Goal: Task Accomplishment & Management: Manage account settings

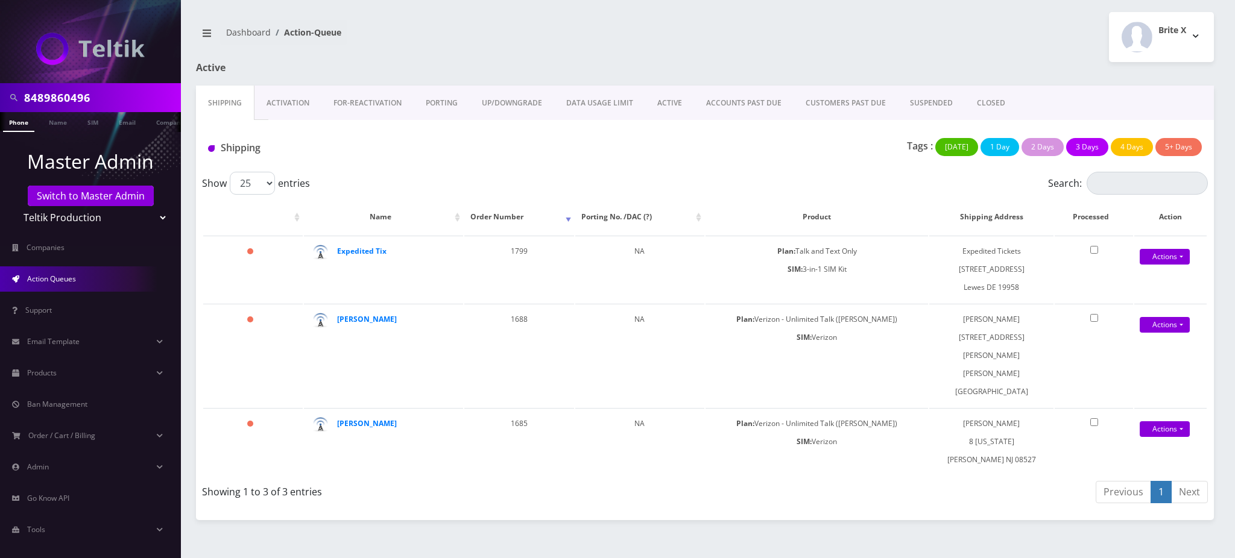
drag, startPoint x: 109, startPoint y: 100, endPoint x: 0, endPoint y: 91, distance: 108.9
click at [0, 91] on div "8489860496" at bounding box center [90, 97] width 181 height 29
paste input "1248996015"
type input "2489960156"
click at [19, 124] on link "Phone" at bounding box center [18, 122] width 31 height 20
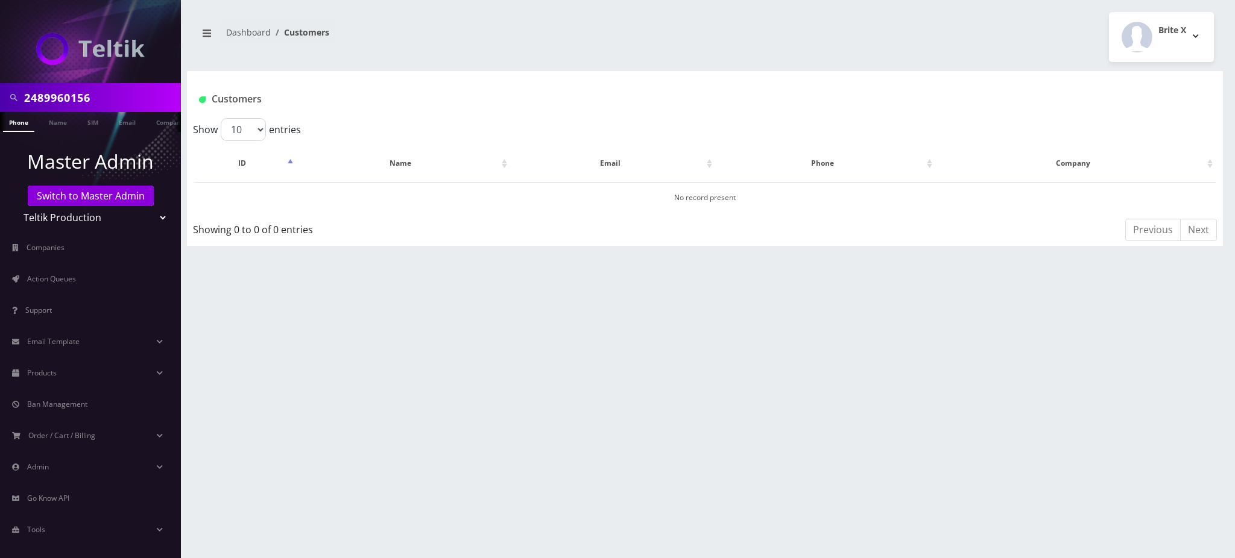
click at [19, 122] on link "Phone" at bounding box center [18, 122] width 31 height 20
drag, startPoint x: 118, startPoint y: 98, endPoint x: 0, endPoint y: 87, distance: 118.7
click at [0, 89] on div "2489960156" at bounding box center [90, 97] width 181 height 29
type input "[PERSON_NAME]"
click at [63, 123] on link "Name" at bounding box center [58, 122] width 30 height 20
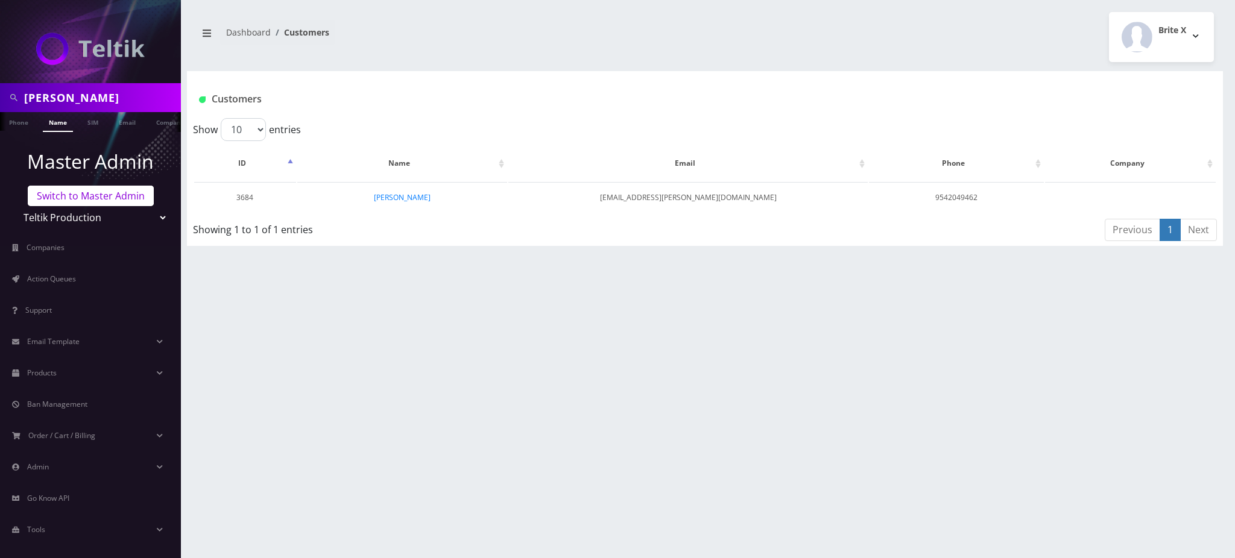
click at [90, 194] on link "Switch to Master Admin" at bounding box center [91, 196] width 126 height 21
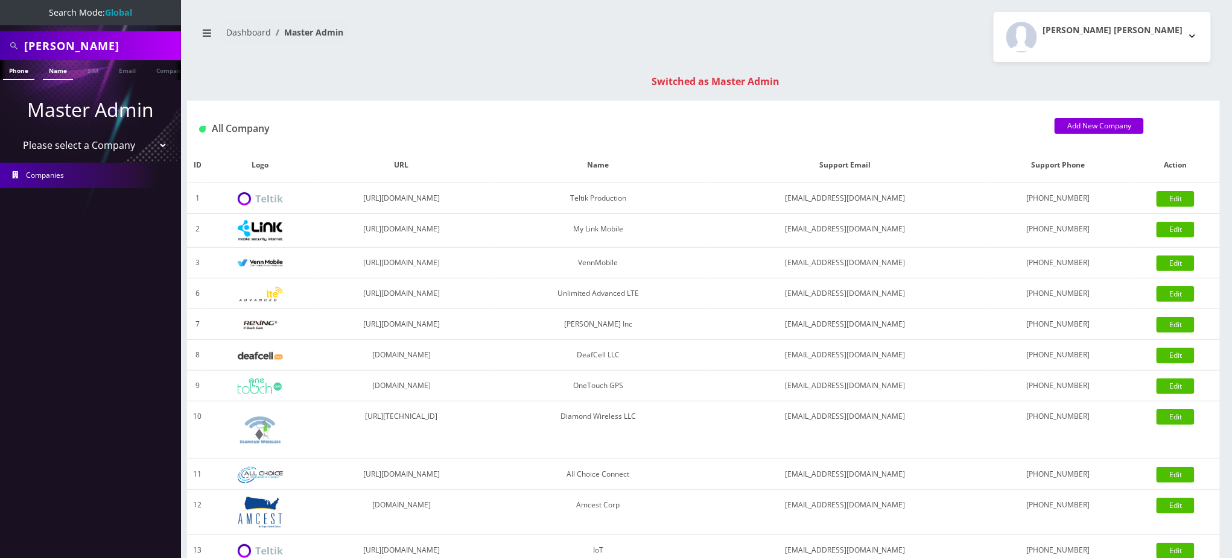
click at [56, 69] on link "Name" at bounding box center [58, 70] width 30 height 20
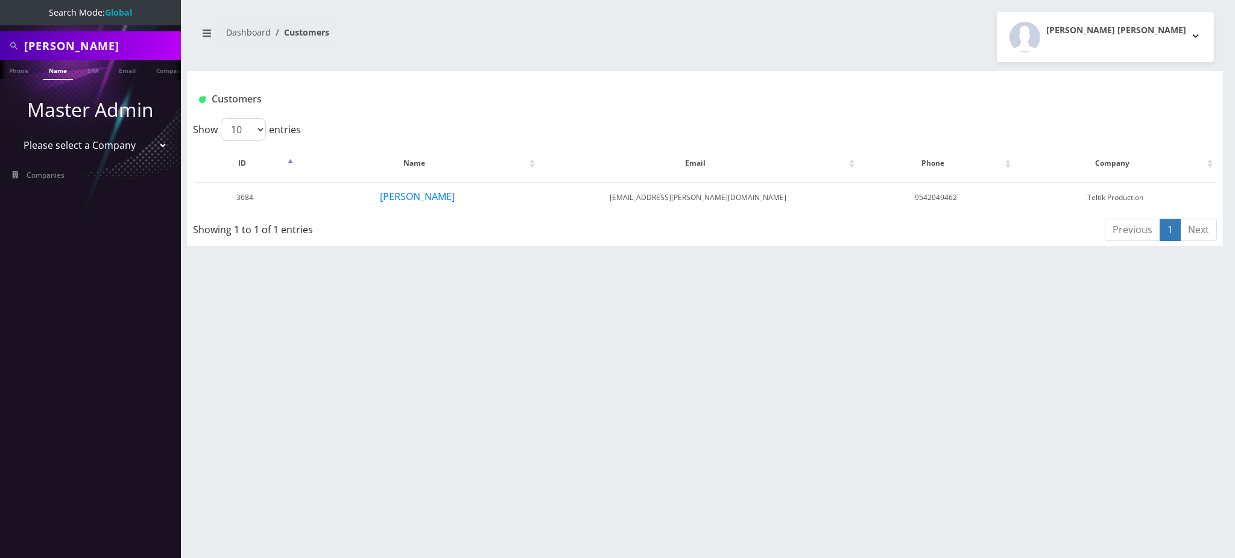
drag, startPoint x: 101, startPoint y: 46, endPoint x: 0, endPoint y: 45, distance: 100.7
click at [0, 45] on div "freedman" at bounding box center [90, 45] width 181 height 29
type input "3134932044"
click at [17, 75] on link "Phone" at bounding box center [18, 70] width 31 height 20
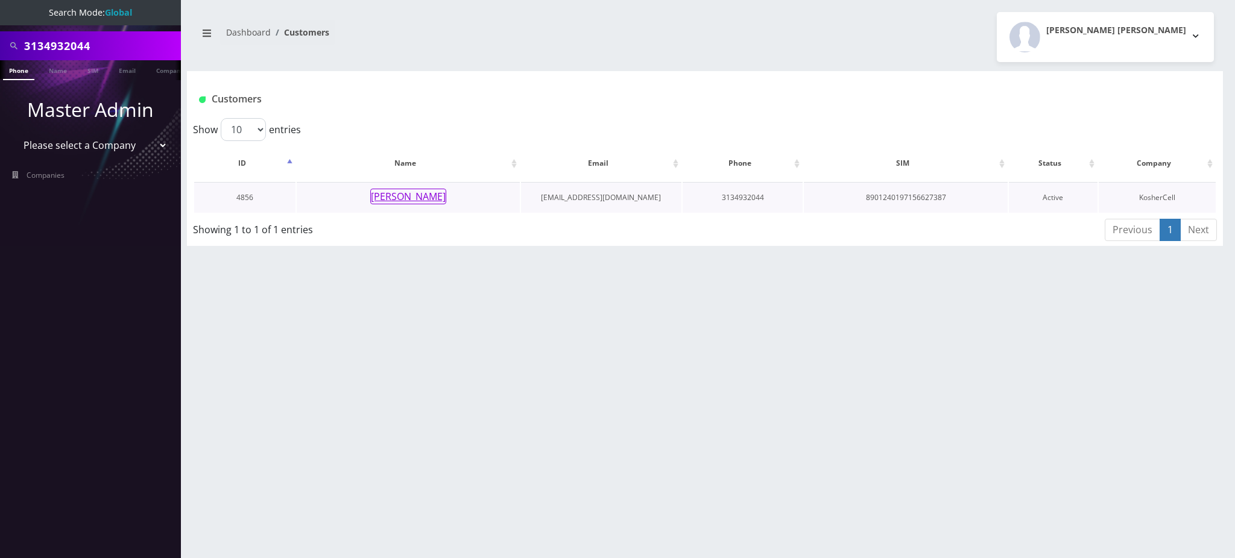
click at [425, 199] on button "[PERSON_NAME]" at bounding box center [408, 197] width 76 height 16
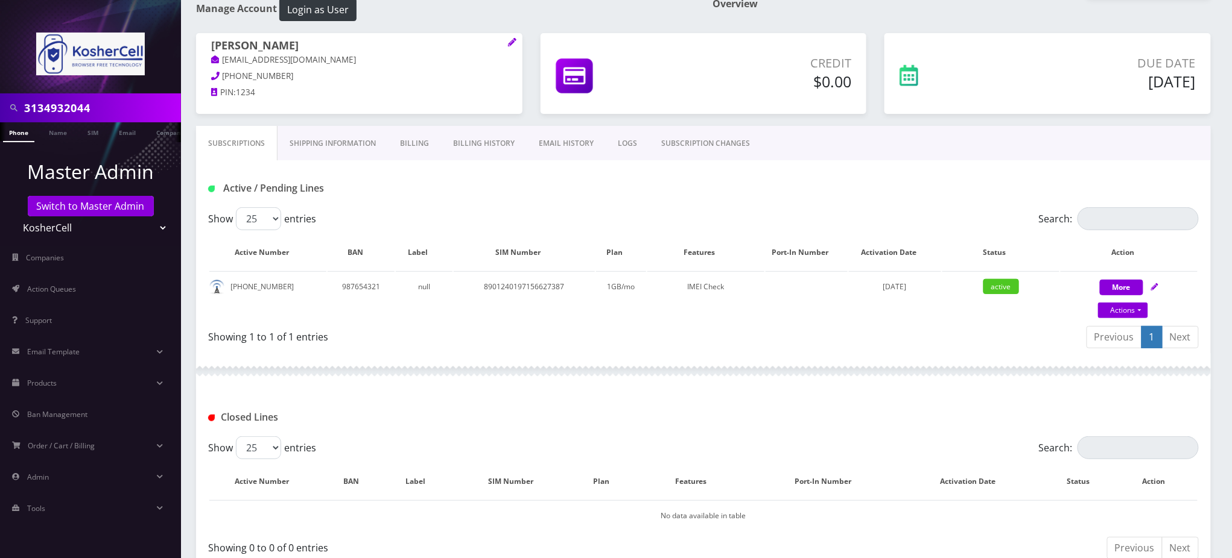
scroll to position [209, 0]
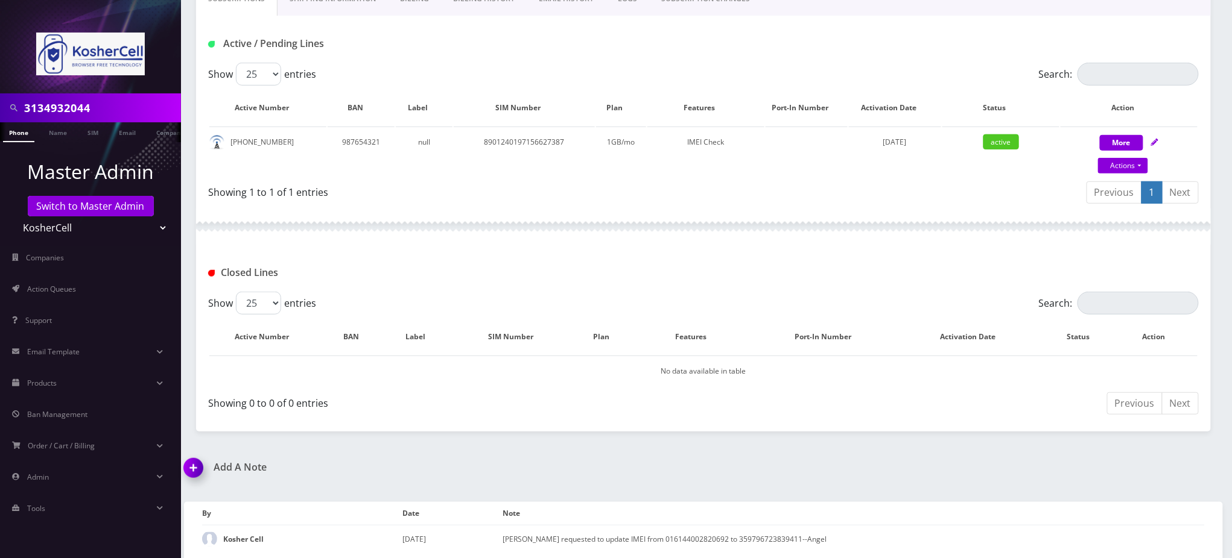
click at [928, 444] on div "3134932044 Phone Name SIM Email Company Customer Dashboard Customer Details Kos…" at bounding box center [703, 176] width 1057 height 771
click at [1128, 164] on link "Actions" at bounding box center [1123, 166] width 50 height 16
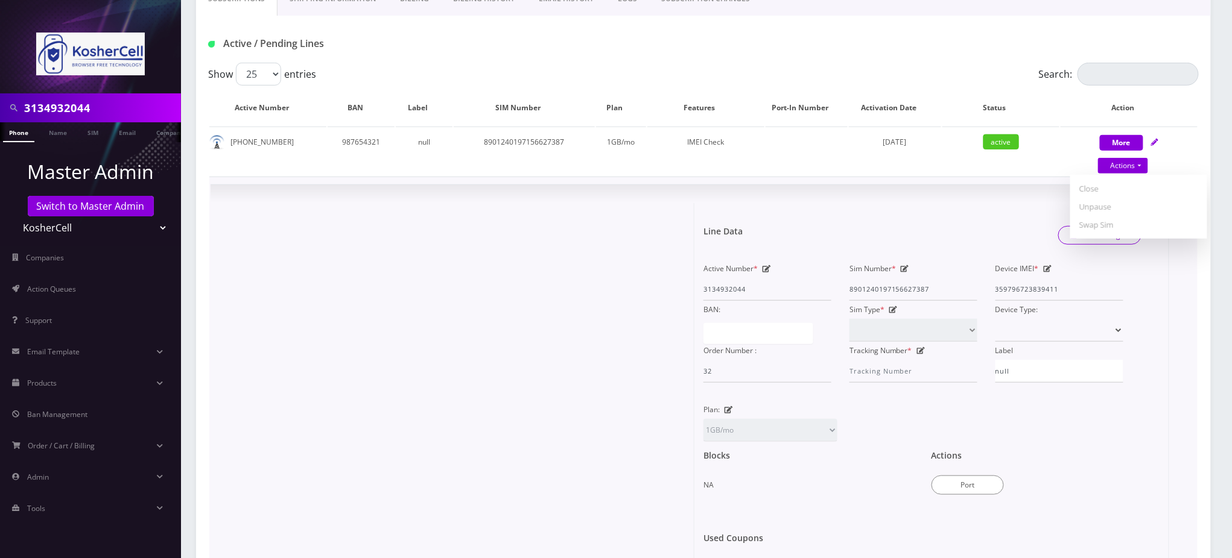
click at [420, 350] on div at bounding box center [457, 407] width 475 height 409
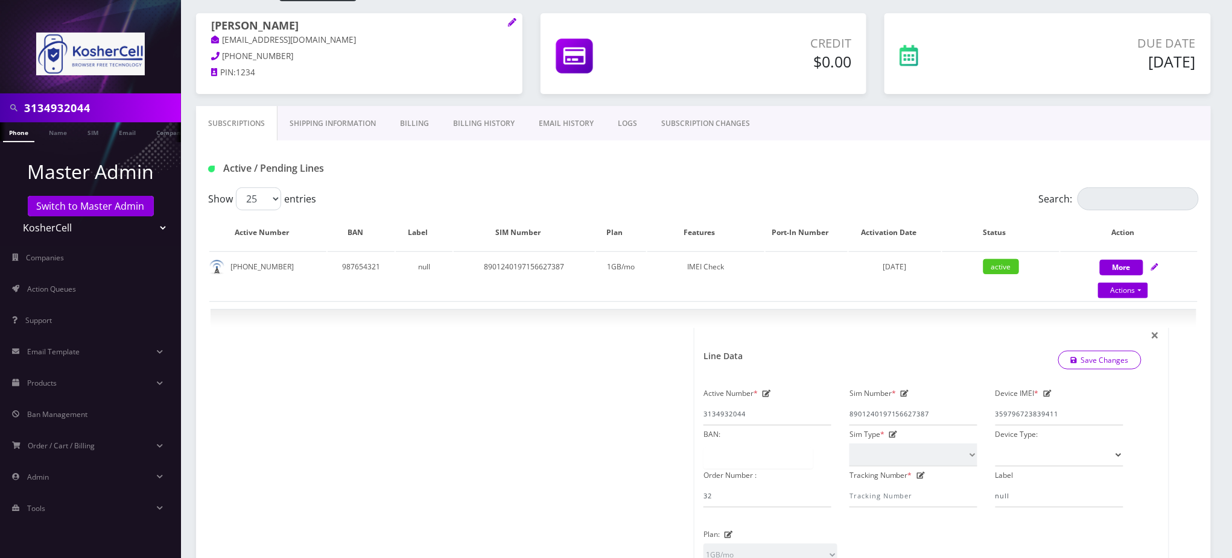
scroll to position [0, 0]
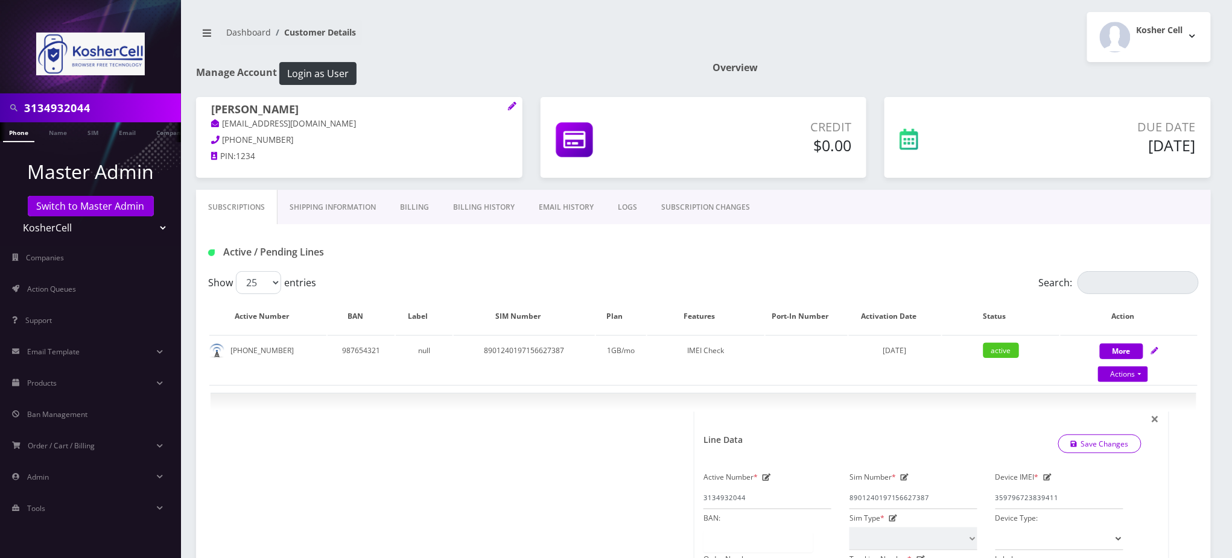
click at [631, 259] on div "Active / Pending Lines" at bounding box center [703, 252] width 1008 height 20
click at [89, 107] on input "3134932044" at bounding box center [101, 107] width 154 height 23
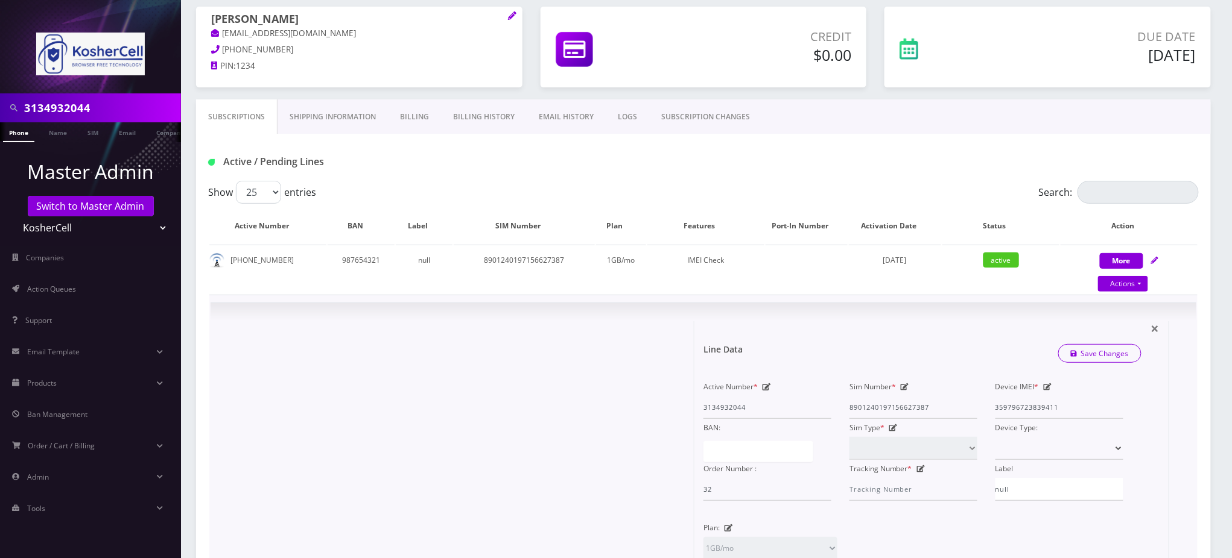
scroll to position [80, 0]
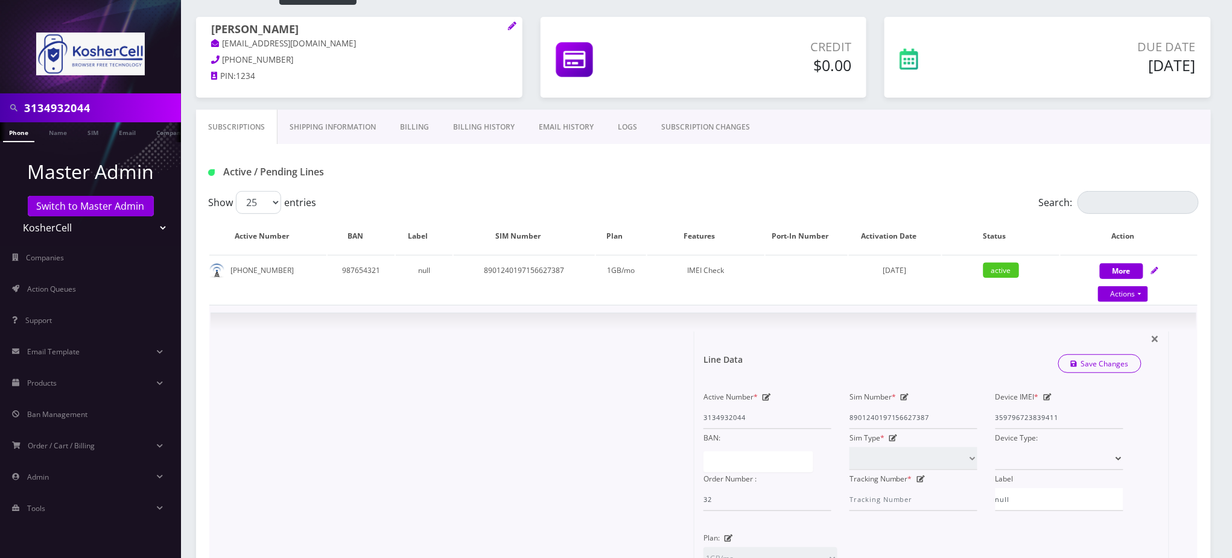
click at [794, 327] on div "× Line Data Save Changes Active Number * 3134932044 Sim Number * [TECHNICAL_ID]…" at bounding box center [702, 536] width 985 height 445
click at [59, 109] on input "3134932044" at bounding box center [101, 107] width 154 height 23
click at [59, 106] on input "3134932044" at bounding box center [101, 107] width 154 height 23
click at [699, 131] on link "SUBSCRIPTION CHANGES" at bounding box center [705, 127] width 113 height 35
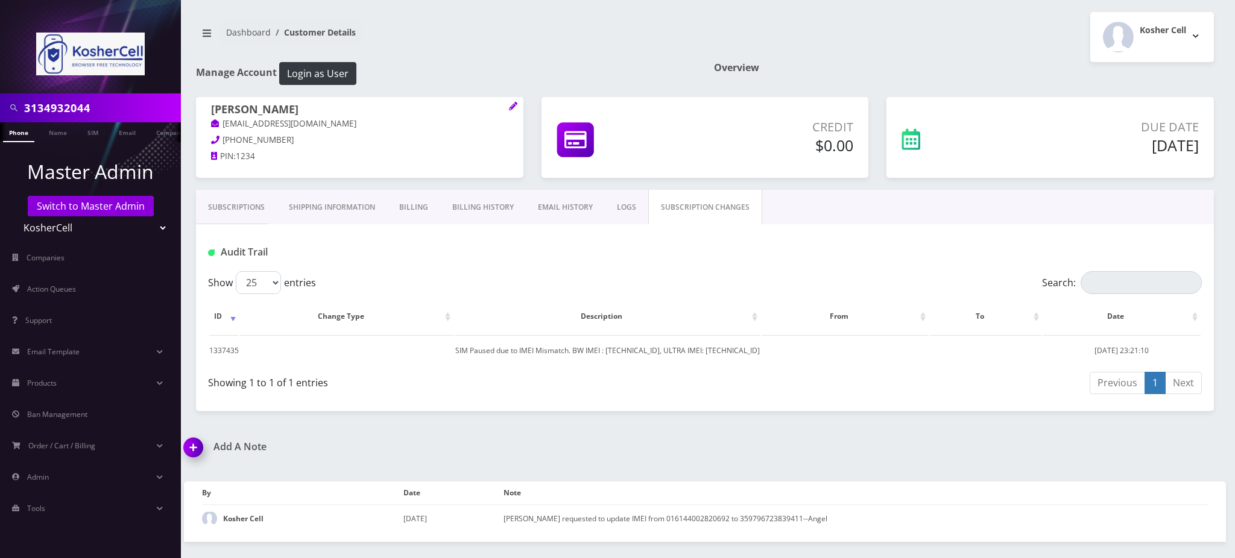
click at [224, 220] on link "Subscriptions" at bounding box center [236, 207] width 81 height 35
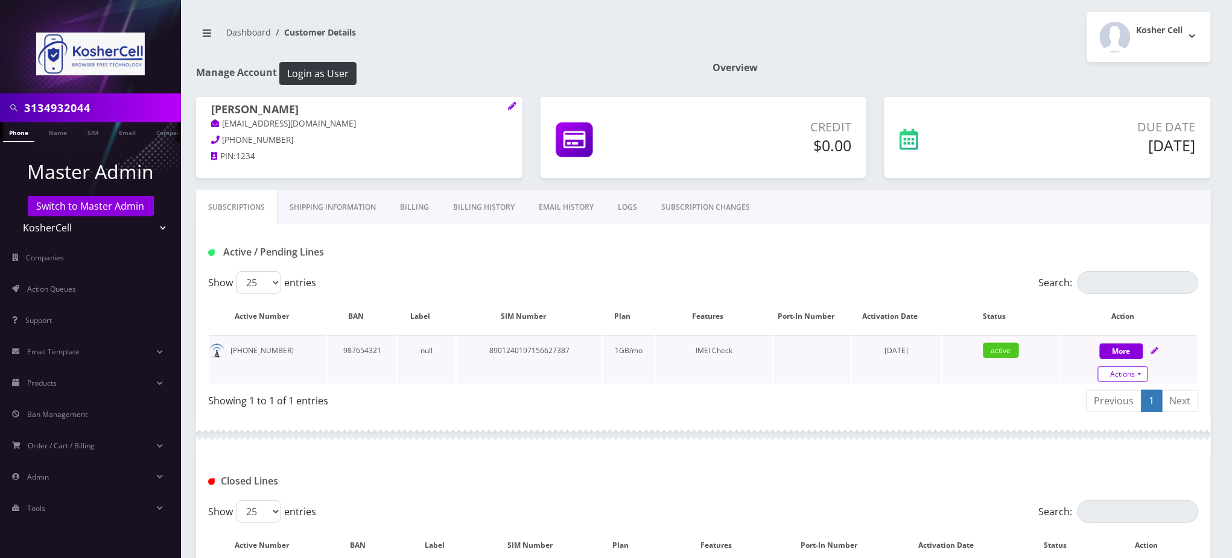
click at [1128, 379] on link "Actions" at bounding box center [1123, 375] width 50 height 16
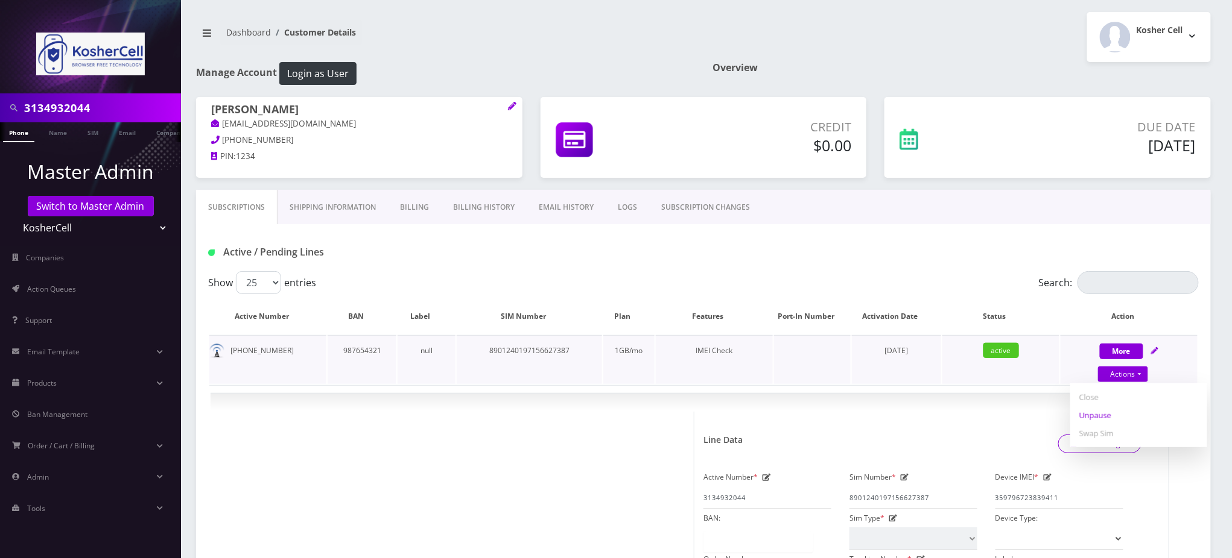
click at [1107, 413] on link "Unpause" at bounding box center [1138, 415] width 137 height 18
click at [718, 258] on div "Active / Pending Lines" at bounding box center [703, 252] width 1008 height 20
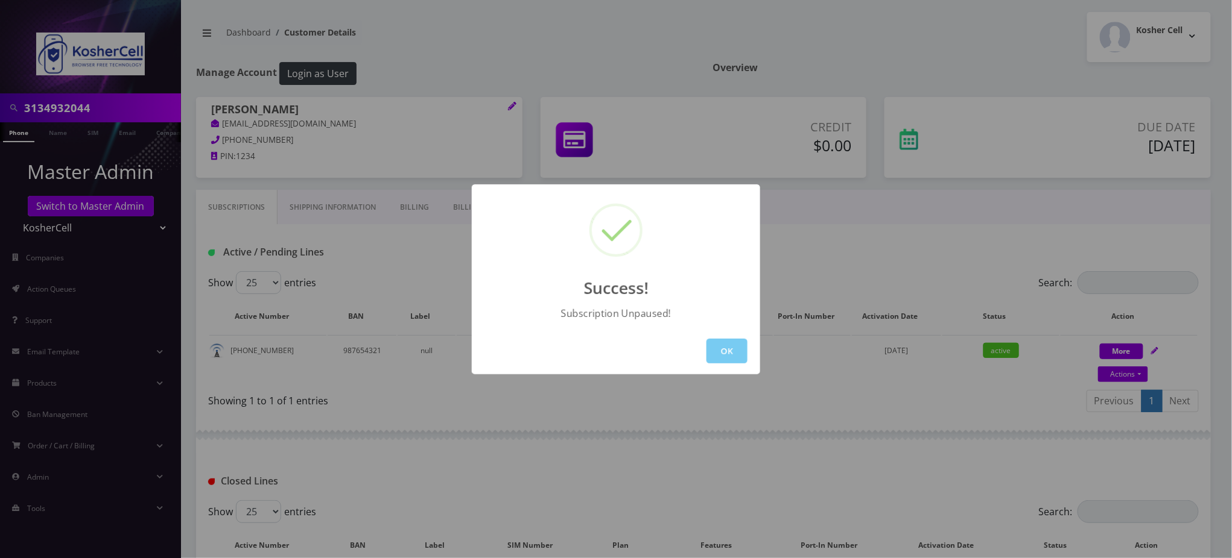
click at [723, 347] on button "OK" at bounding box center [726, 351] width 41 height 25
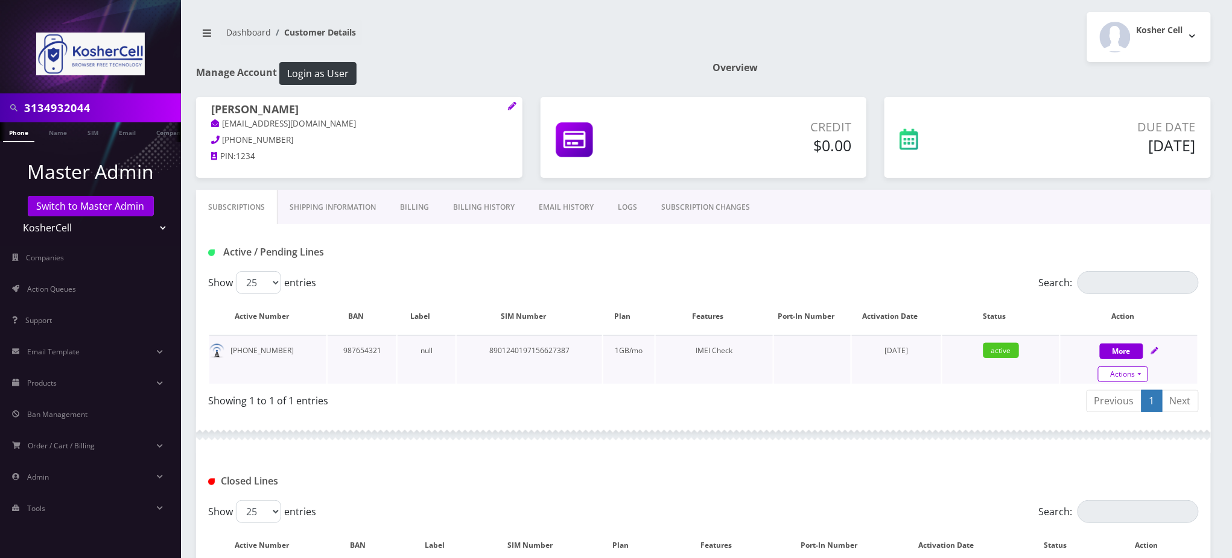
click at [1135, 373] on link "Actions" at bounding box center [1123, 375] width 50 height 16
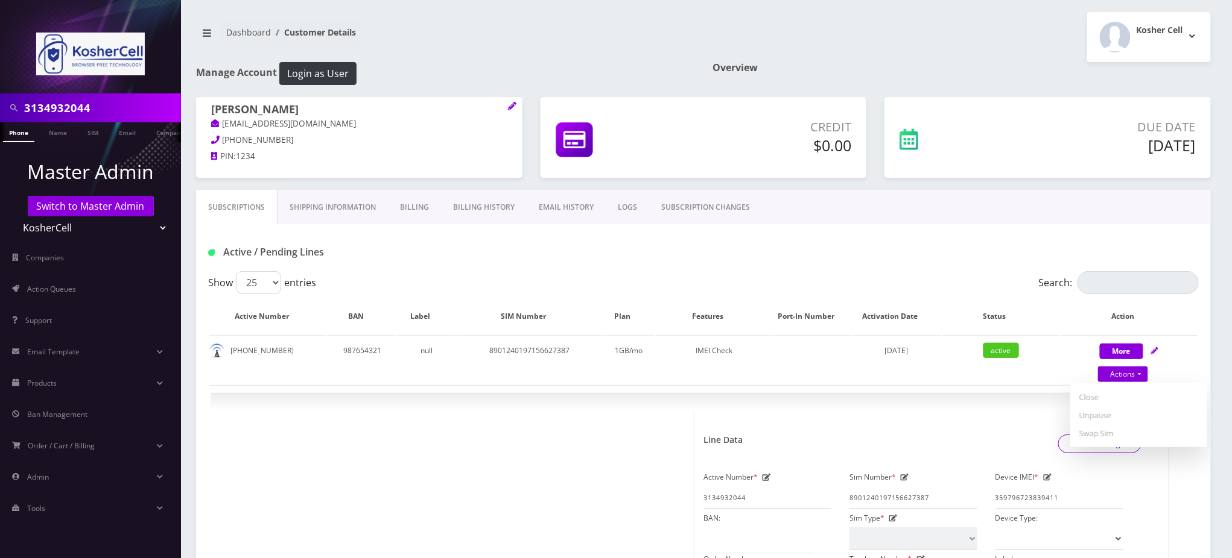
click at [592, 57] on div "Dashboard Customer Details Kosher Cell Logout" at bounding box center [703, 37] width 1033 height 50
click at [601, 259] on div "Active / Pending Lines" at bounding box center [703, 252] width 1008 height 20
click at [253, 212] on link "Subscriptions" at bounding box center [236, 207] width 81 height 35
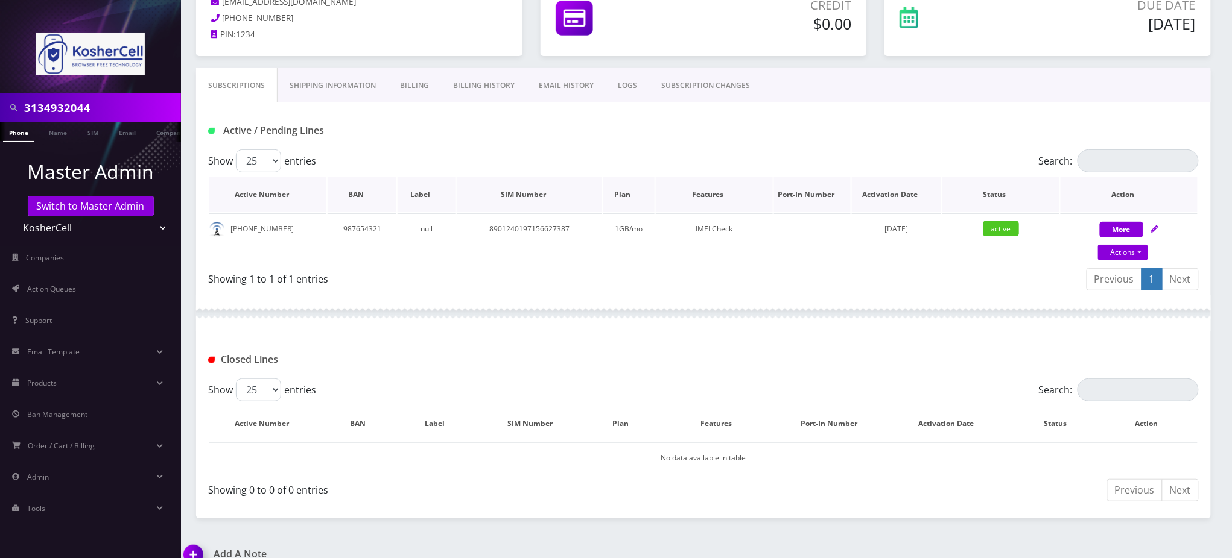
scroll to position [209, 0]
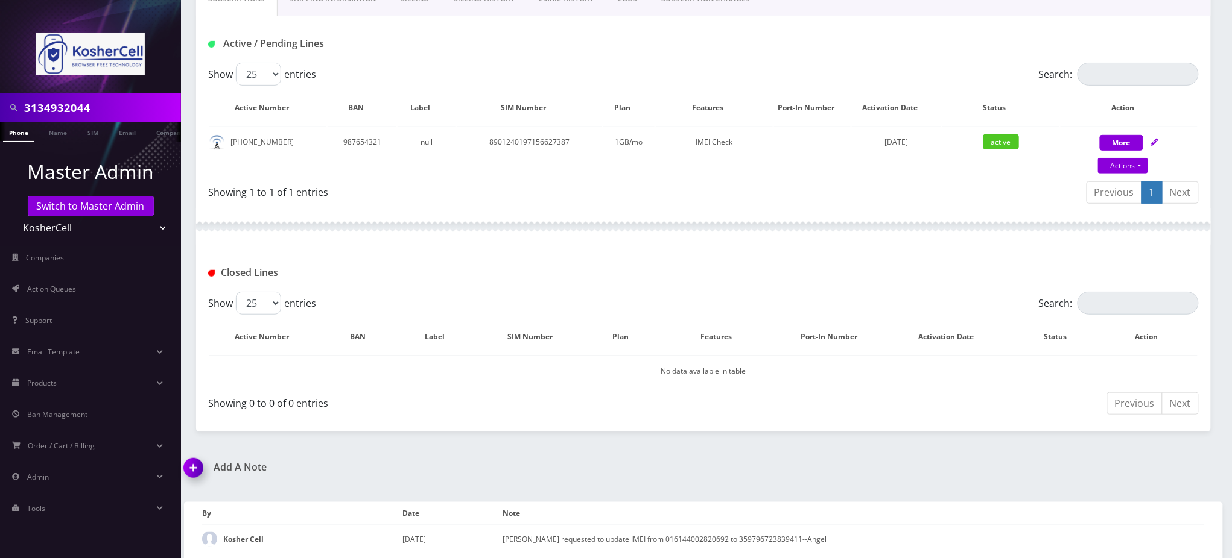
click at [195, 467] on img at bounding box center [196, 473] width 36 height 36
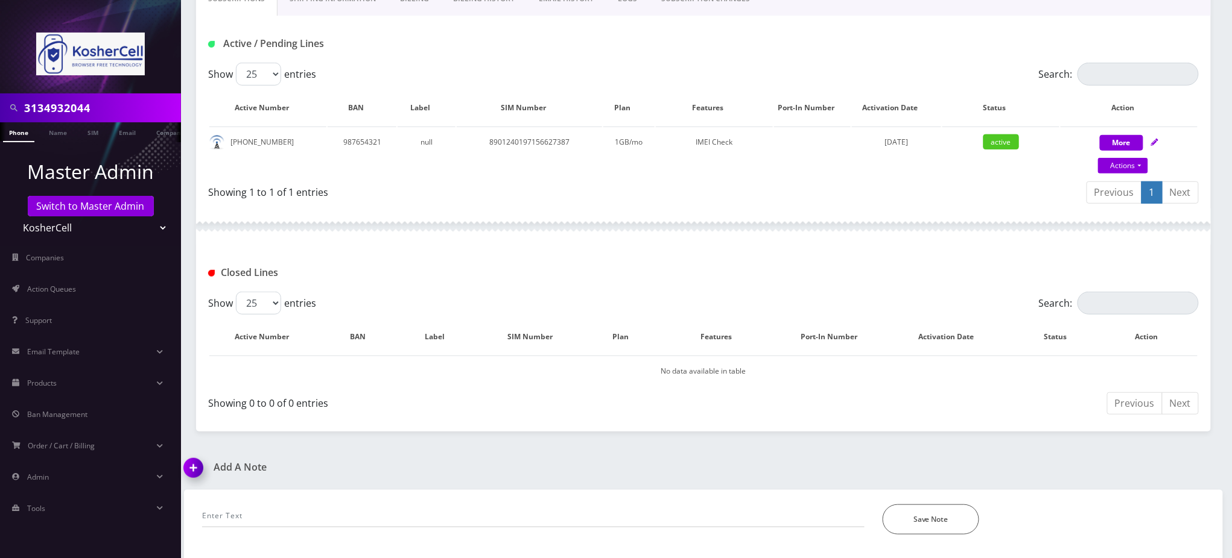
scroll to position [277, 0]
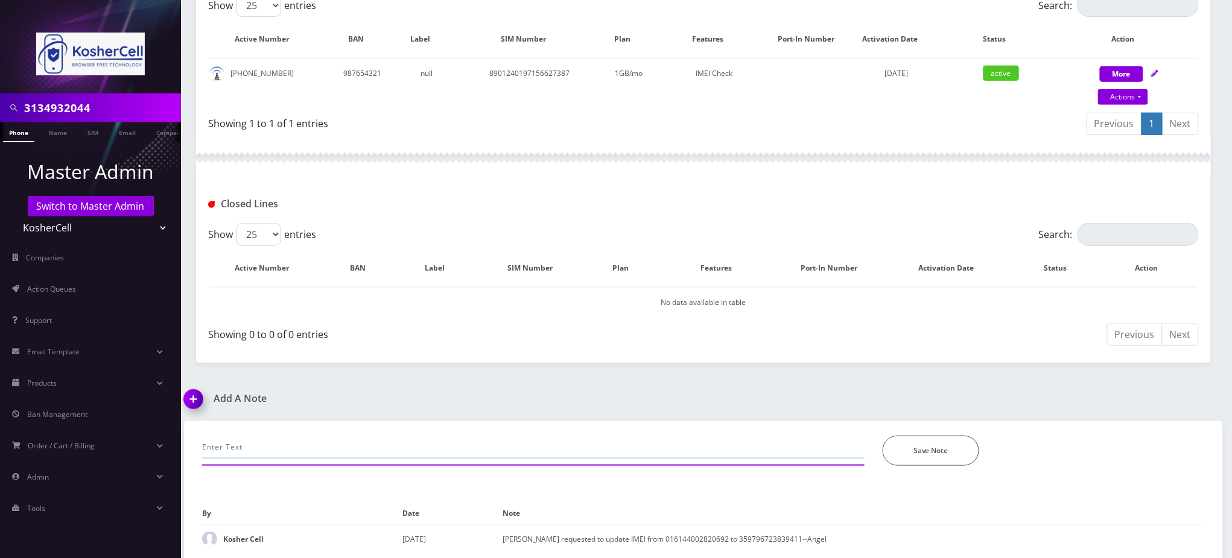
click at [350, 441] on input "text" at bounding box center [533, 447] width 662 height 23
type input "unpaused line. all good"
click at [938, 445] on button "Save Note" at bounding box center [930, 451] width 96 height 30
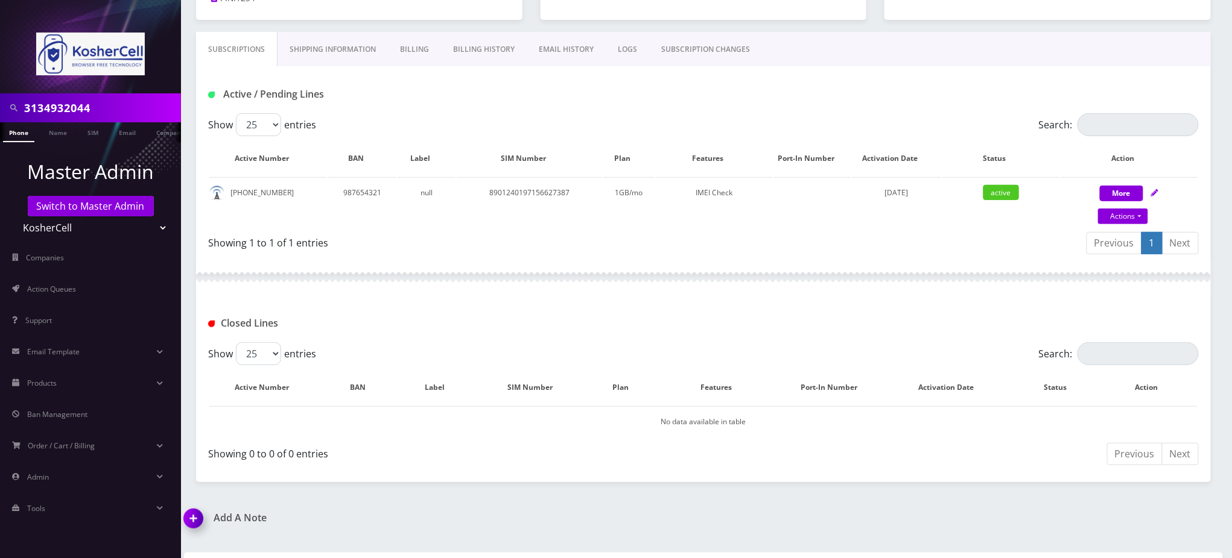
scroll to position [0, 0]
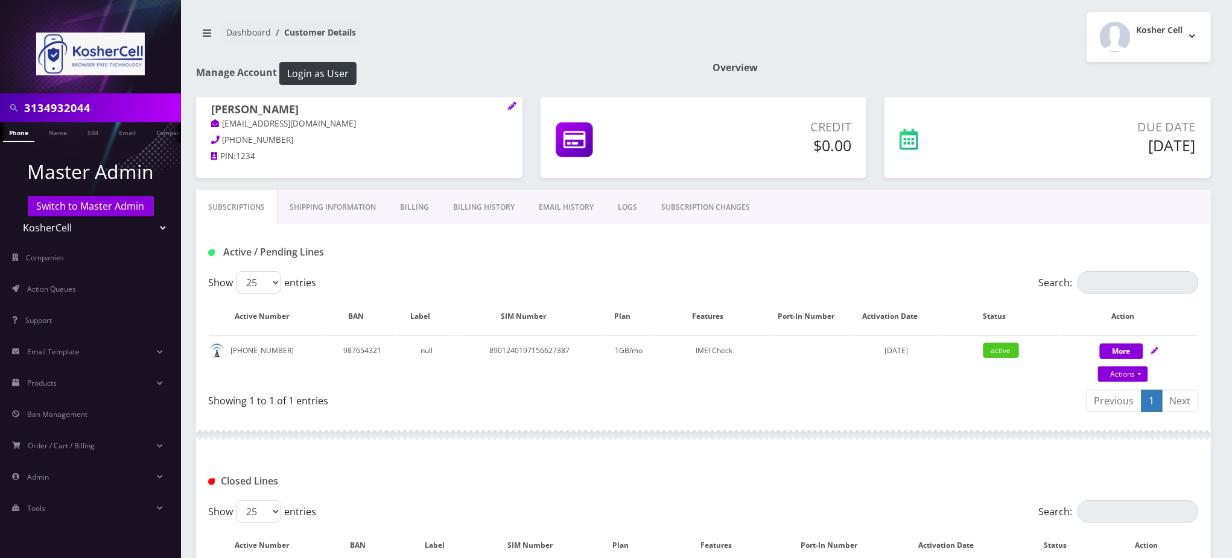
click at [514, 37] on nav "Dashboard Customer Details" at bounding box center [445, 37] width 498 height 34
click at [586, 49] on nav "Dashboard Customer Details" at bounding box center [445, 37] width 498 height 34
